Goal: Task Accomplishment & Management: Manage account settings

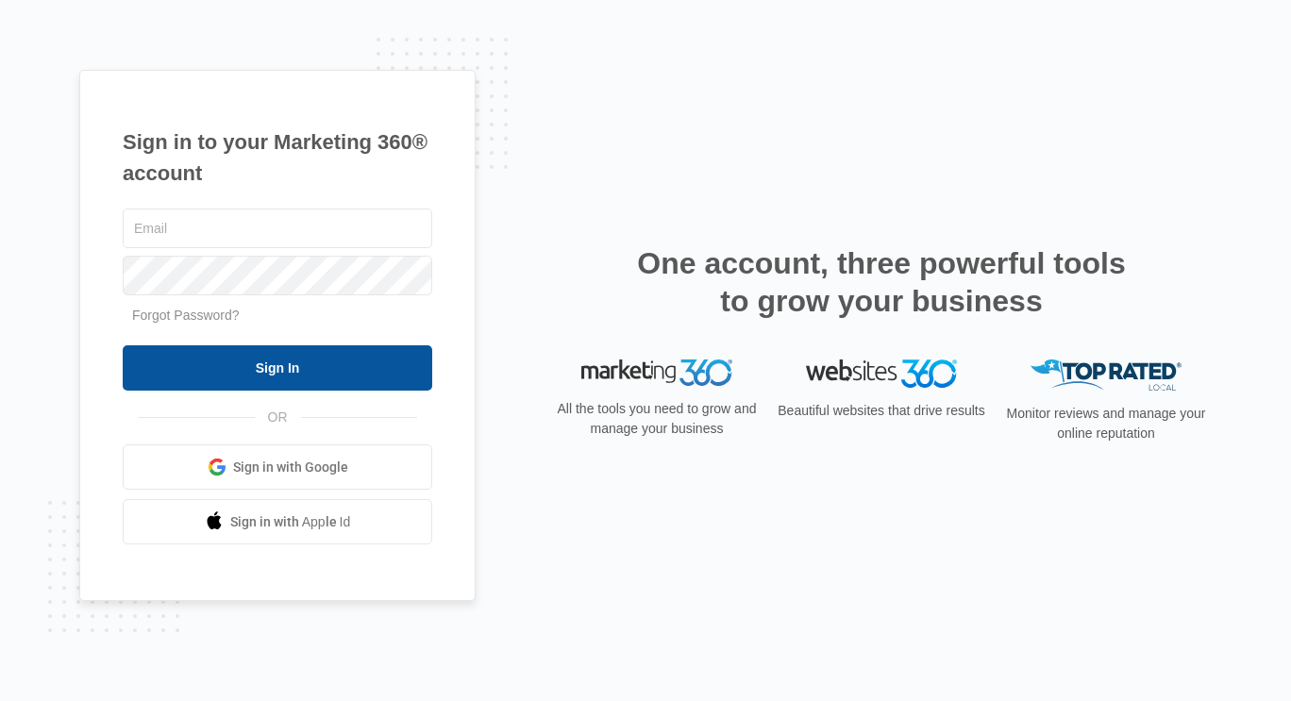
type input "[EMAIL_ADDRESS][DOMAIN_NAME]"
click at [279, 361] on input "Sign In" at bounding box center [278, 367] width 310 height 45
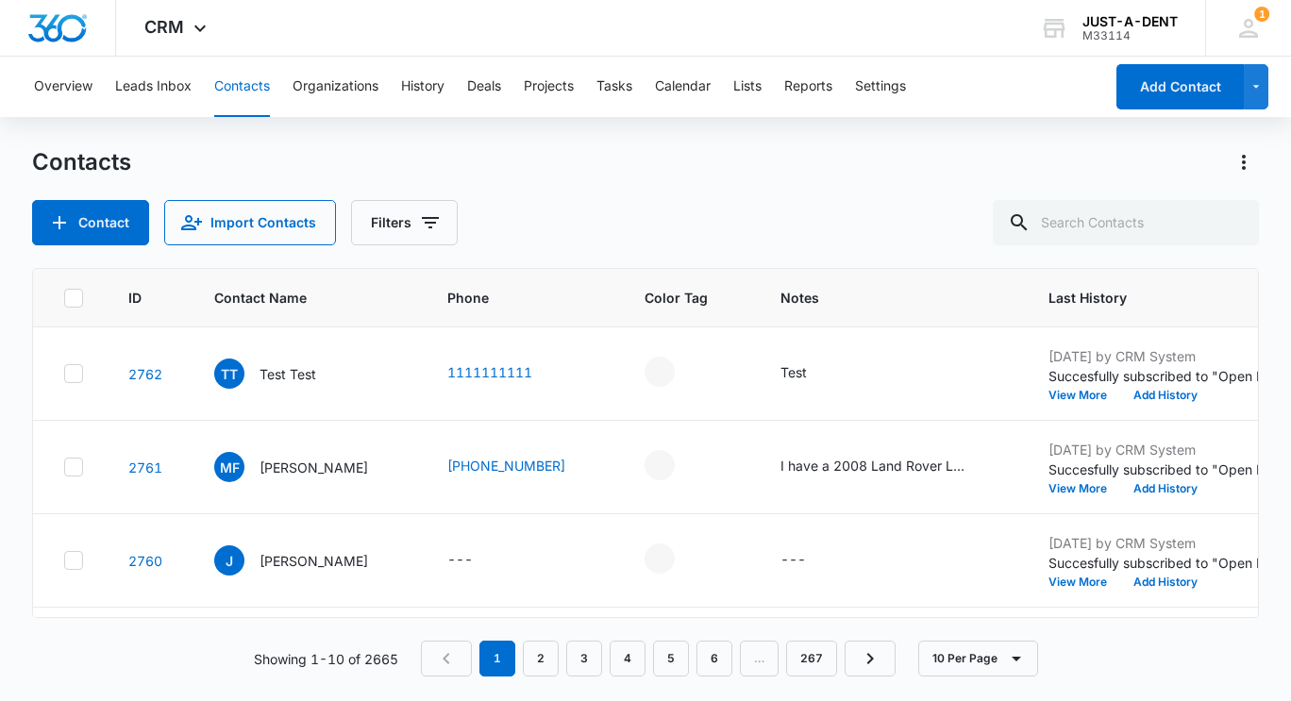
click at [650, 195] on div "Contacts Contact Import Contacts Filters" at bounding box center [645, 196] width 1227 height 98
